Goal: Task Accomplishment & Management: Use online tool/utility

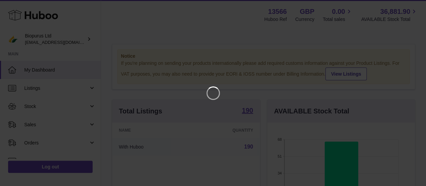
scroll to position [105, 150]
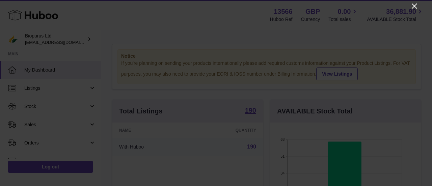
click at [411, 7] on icon "Close" at bounding box center [414, 6] width 8 height 8
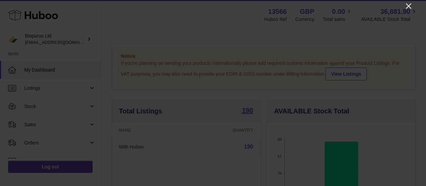
scroll to position [337013, 336970]
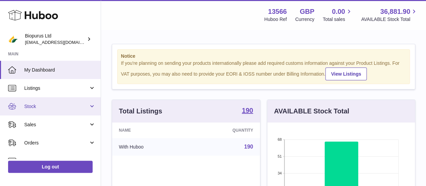
click at [23, 106] on link "Stock" at bounding box center [50, 106] width 101 height 18
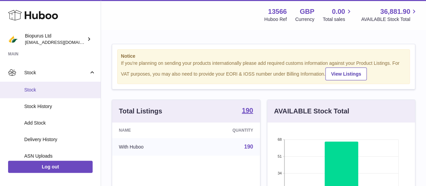
click at [41, 93] on link "Stock" at bounding box center [50, 90] width 101 height 17
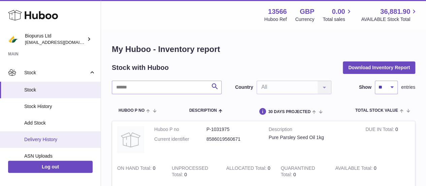
scroll to position [67, 0]
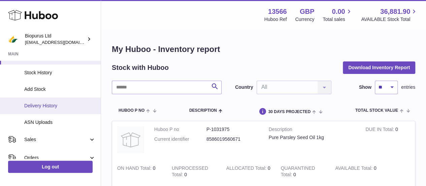
click at [44, 103] on span "Delivery History" at bounding box center [59, 105] width 71 height 6
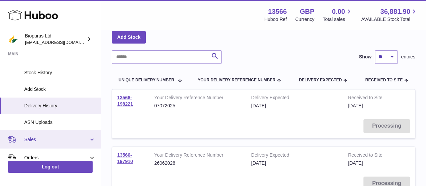
scroll to position [101, 0]
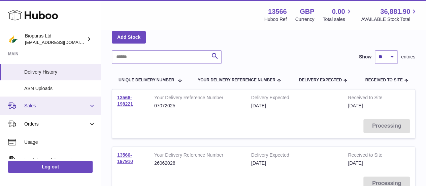
click at [40, 107] on span "Sales" at bounding box center [56, 105] width 64 height 6
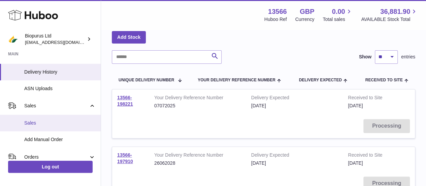
click at [32, 121] on span "Sales" at bounding box center [59, 123] width 71 height 6
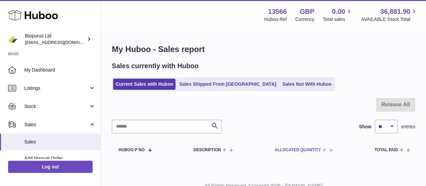
scroll to position [26, 0]
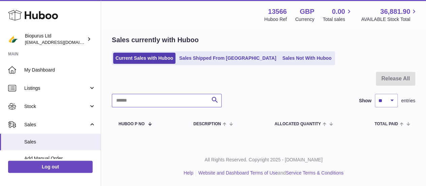
click at [126, 104] on input "text" at bounding box center [167, 100] width 110 height 13
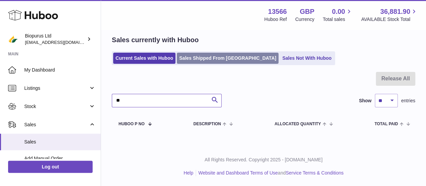
type input "**"
click at [203, 57] on link "Sales Shipped From Huboo" at bounding box center [228, 58] width 102 height 11
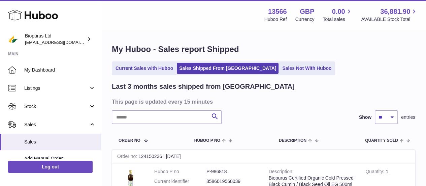
scroll to position [34, 0]
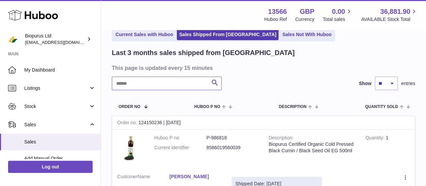
click at [130, 87] on input "text" at bounding box center [167, 83] width 110 height 13
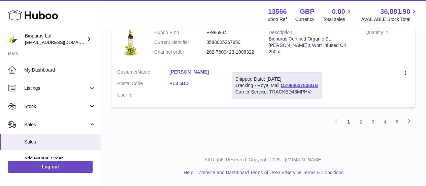
scroll to position [1124, 0]
click at [362, 120] on link "2" at bounding box center [361, 122] width 12 height 12
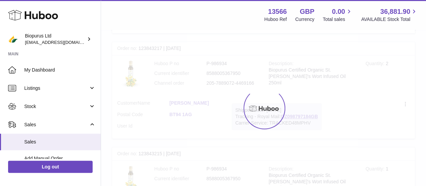
scroll to position [30, 0]
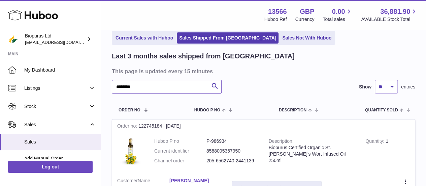
click at [141, 83] on input "********" at bounding box center [167, 86] width 110 height 13
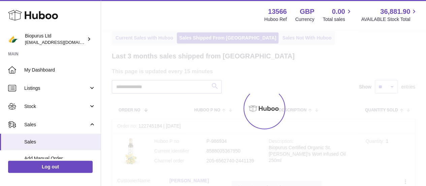
scroll to position [17, 0]
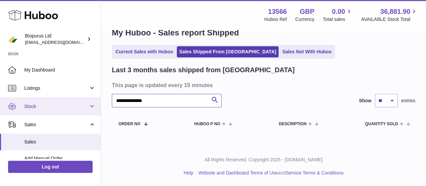
drag, startPoint x: 140, startPoint y: 102, endPoint x: 98, endPoint y: 106, distance: 41.6
click at [98, 106] on div "Huboo Biopurus Ltd [EMAIL_ADDRESS][DOMAIN_NAME] Main My Dashboard Listings Not …" at bounding box center [213, 84] width 426 height 203
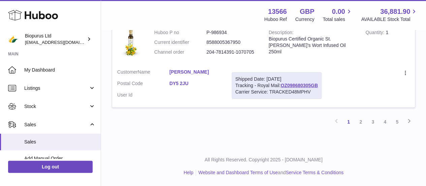
scroll to position [1109, 0]
click at [359, 128] on link "2" at bounding box center [361, 122] width 12 height 12
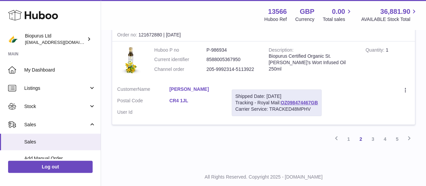
scroll to position [1097, 0]
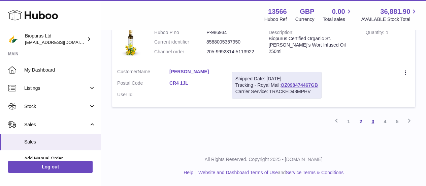
click at [370, 122] on link "3" at bounding box center [373, 121] width 12 height 12
click at [384, 122] on link "4" at bounding box center [385, 121] width 12 height 12
click at [399, 122] on link "5" at bounding box center [397, 122] width 12 height 12
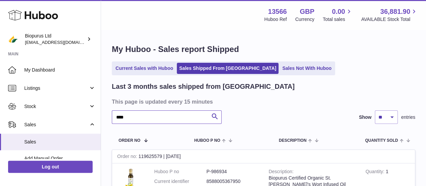
drag, startPoint x: 150, startPoint y: 122, endPoint x: 112, endPoint y: 124, distance: 37.8
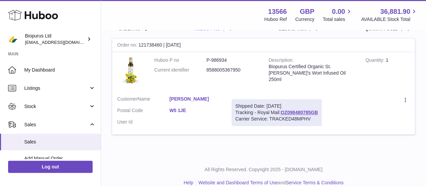
scroll to position [121, 0]
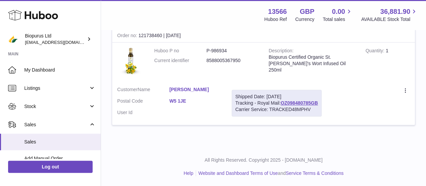
type input "******"
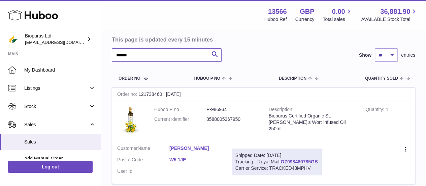
scroll to position [53, 0]
